Goal: Download file/media

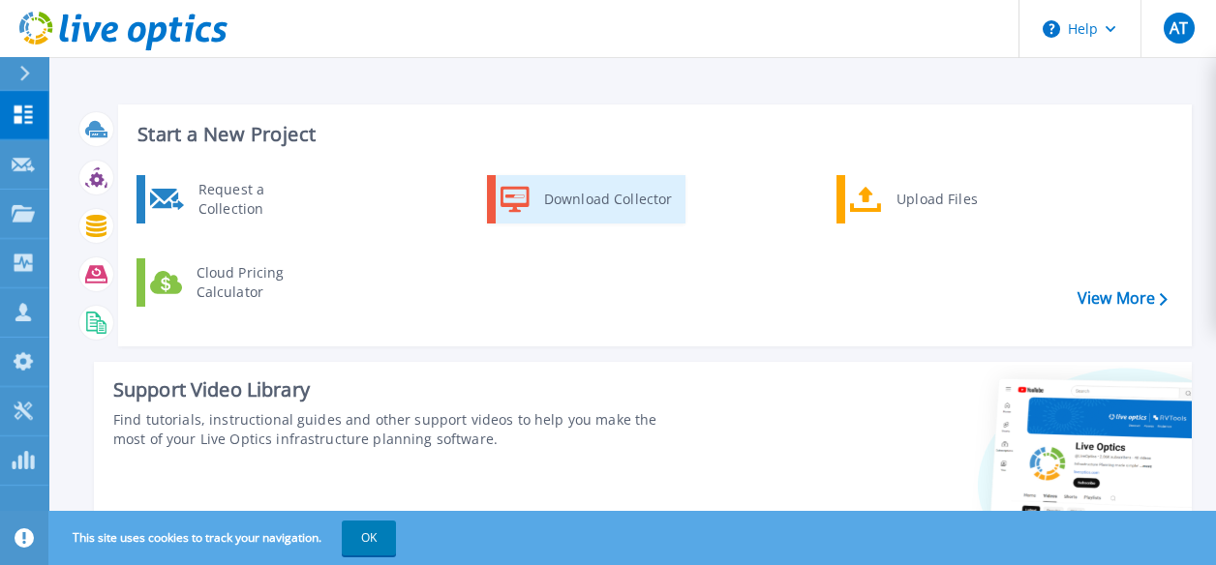
click at [646, 203] on div "Download Collector" at bounding box center [607, 199] width 146 height 39
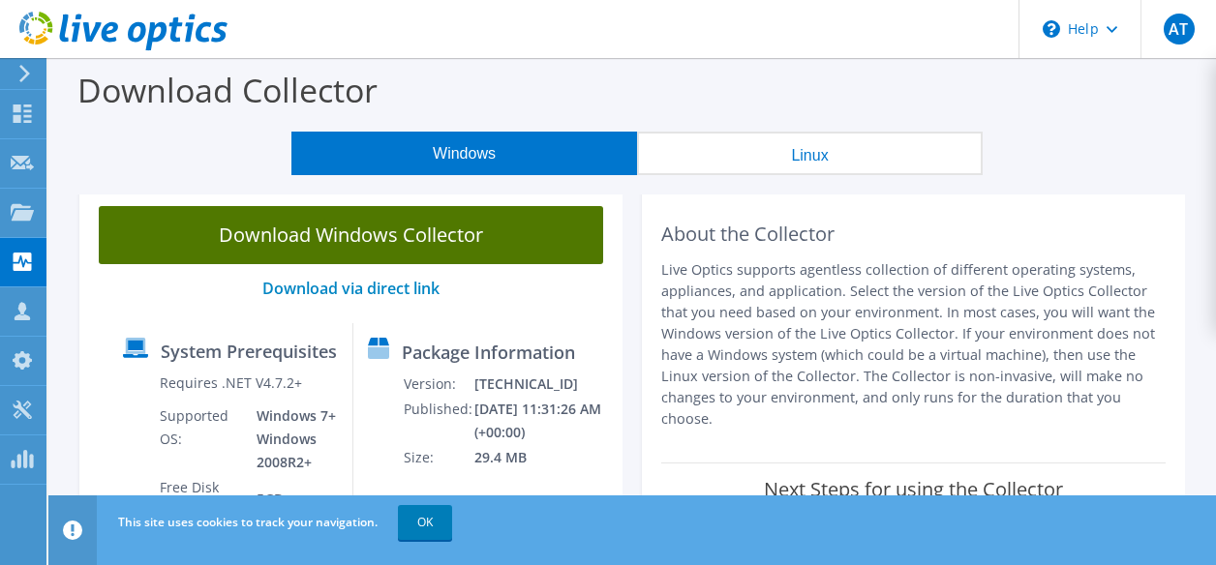
click at [451, 226] on link "Download Windows Collector" at bounding box center [351, 235] width 504 height 58
